Goal: Navigation & Orientation: Find specific page/section

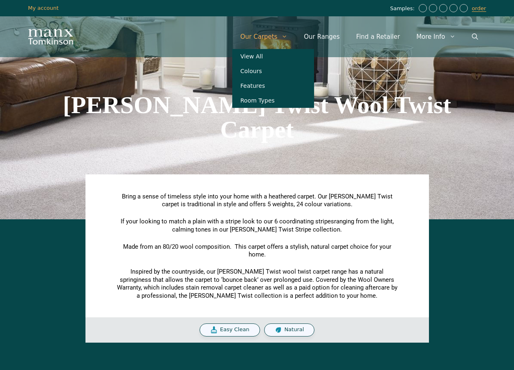
click at [277, 35] on link "Our Carpets" at bounding box center [264, 37] width 64 height 25
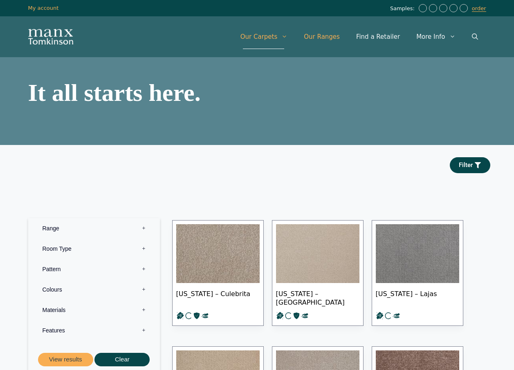
click at [320, 34] on link "Our Ranges" at bounding box center [321, 37] width 52 height 25
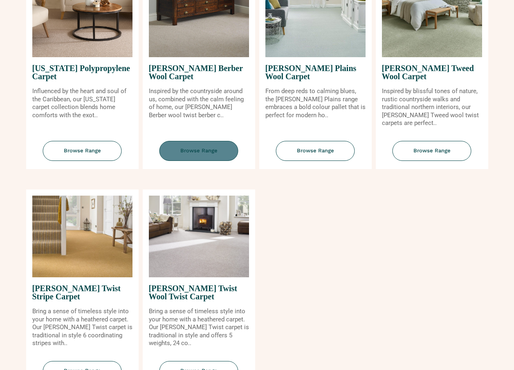
scroll to position [858, 0]
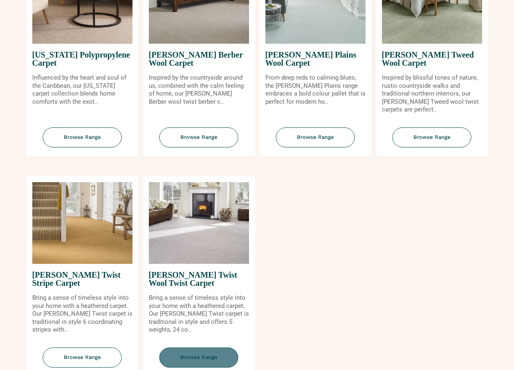
click at [201, 355] on span "Browse Range" at bounding box center [198, 358] width 79 height 20
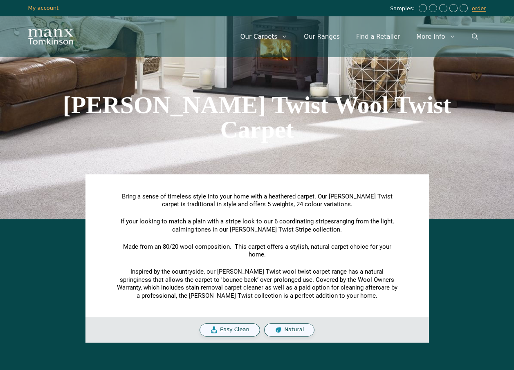
click at [284, 329] on span "Natural" at bounding box center [294, 330] width 20 height 7
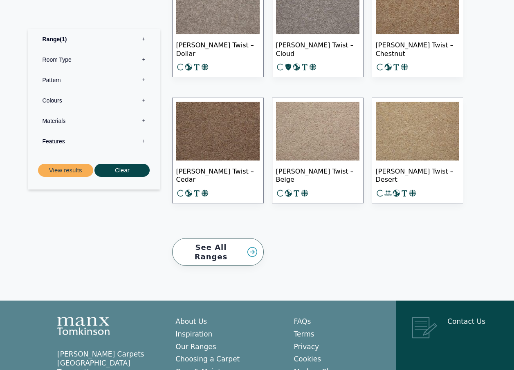
scroll to position [1289, 0]
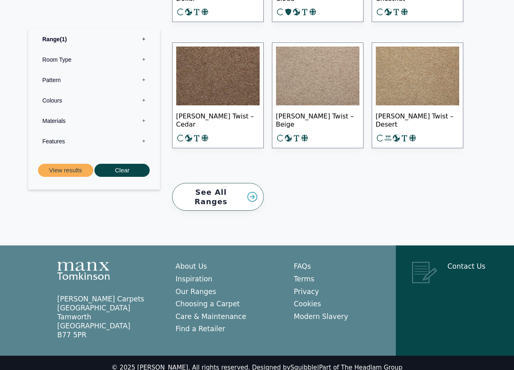
click at [219, 190] on link "See All Ranges" at bounding box center [218, 197] width 92 height 28
